Goal: Register for event/course

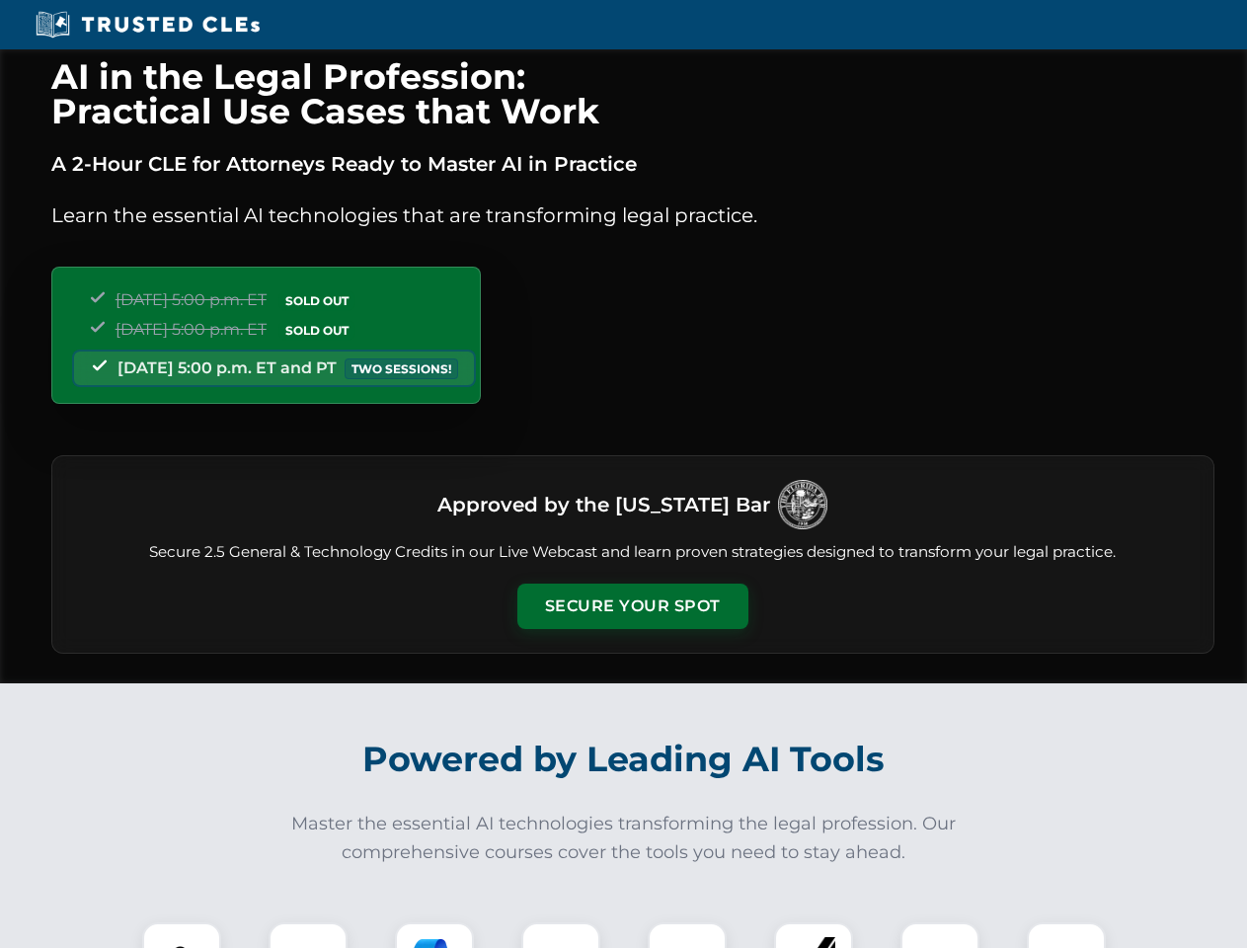
click at [632, 606] on button "Secure Your Spot" at bounding box center [632, 605] width 231 height 45
click at [182, 935] on img at bounding box center [181, 961] width 57 height 57
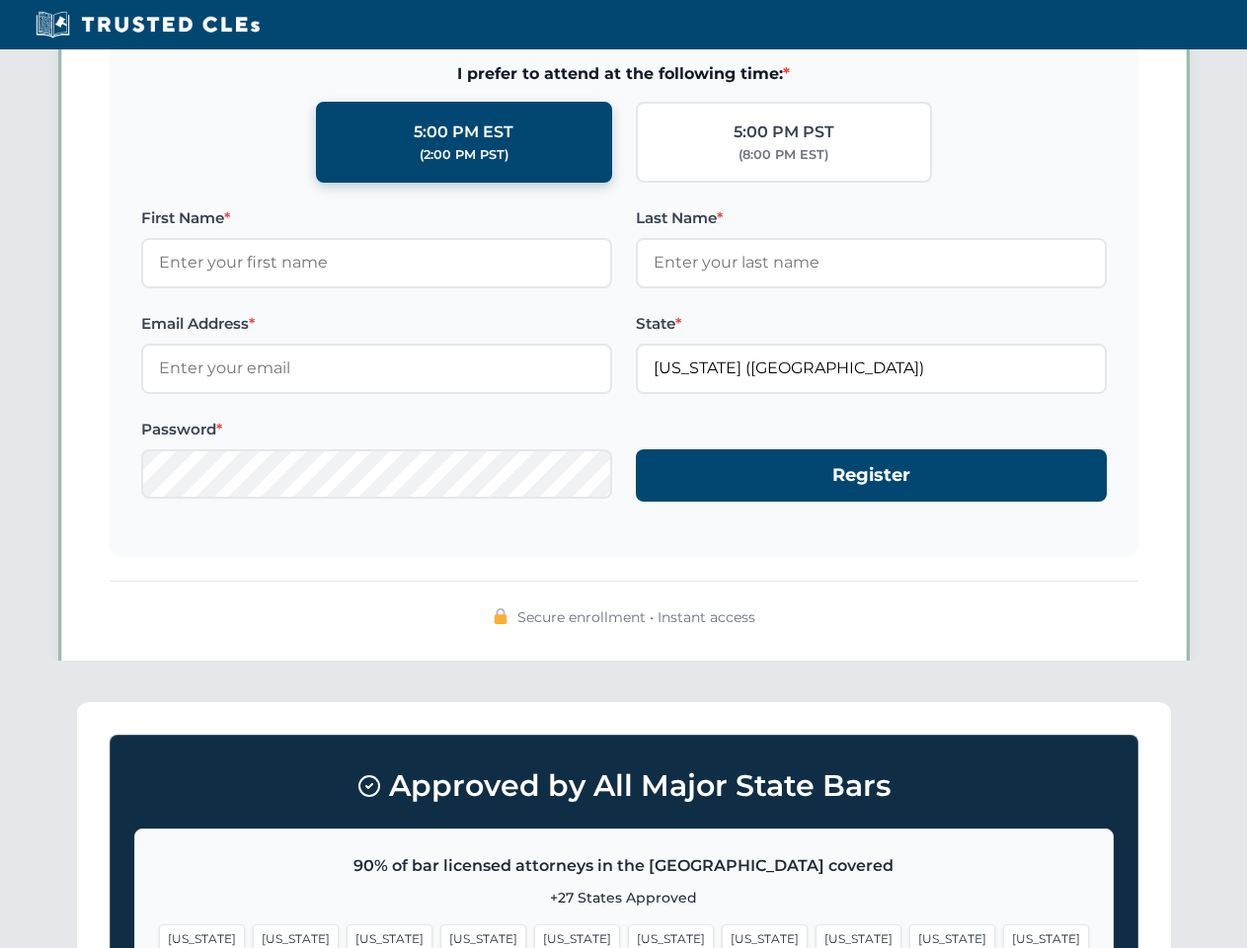
click at [722, 935] on span "[US_STATE]" at bounding box center [765, 938] width 86 height 29
click at [909, 935] on span "[US_STATE]" at bounding box center [952, 938] width 86 height 29
